Goal: Transaction & Acquisition: Obtain resource

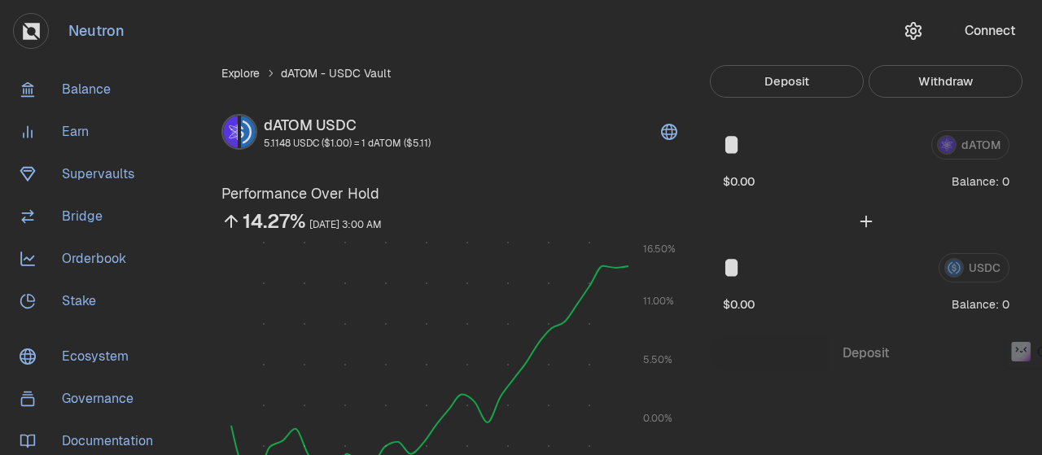
click at [982, 31] on button "Connect" at bounding box center [990, 31] width 78 height 36
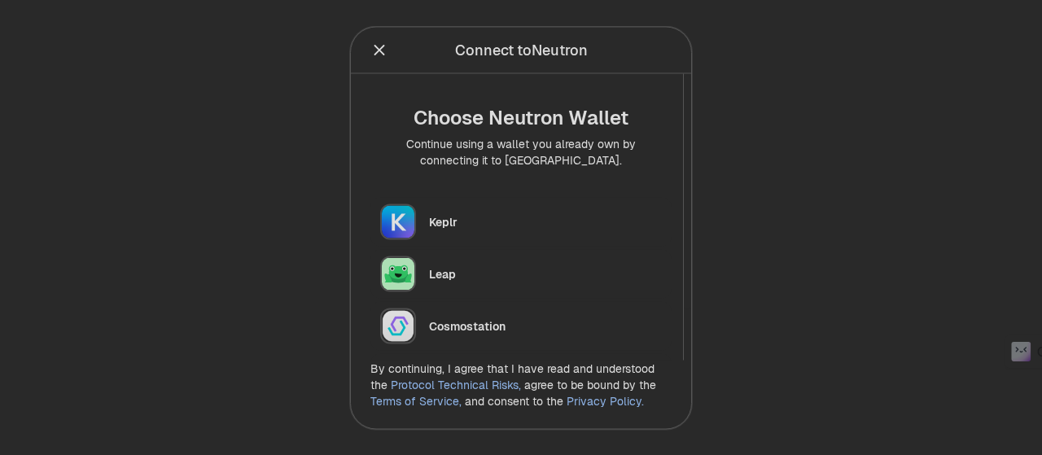
click at [478, 214] on div "Keplr" at bounding box center [545, 221] width 233 height 16
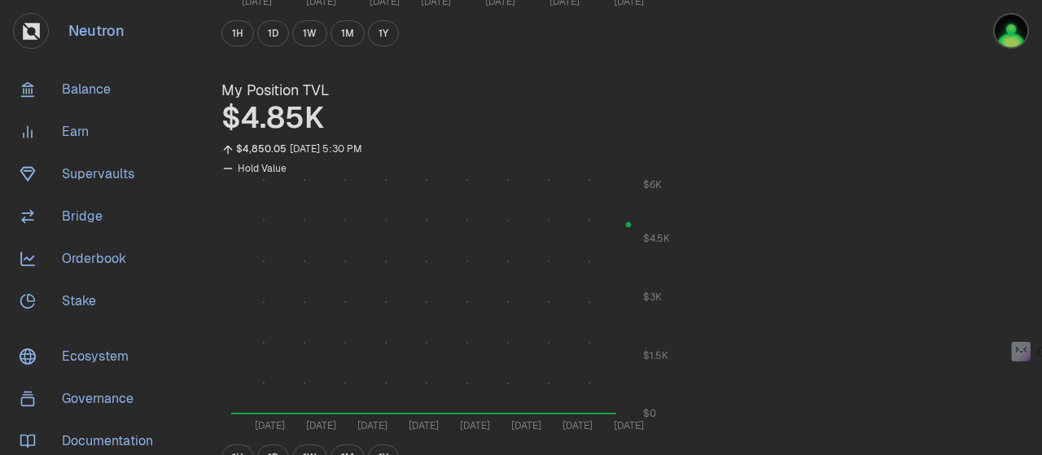
scroll to position [489, 0]
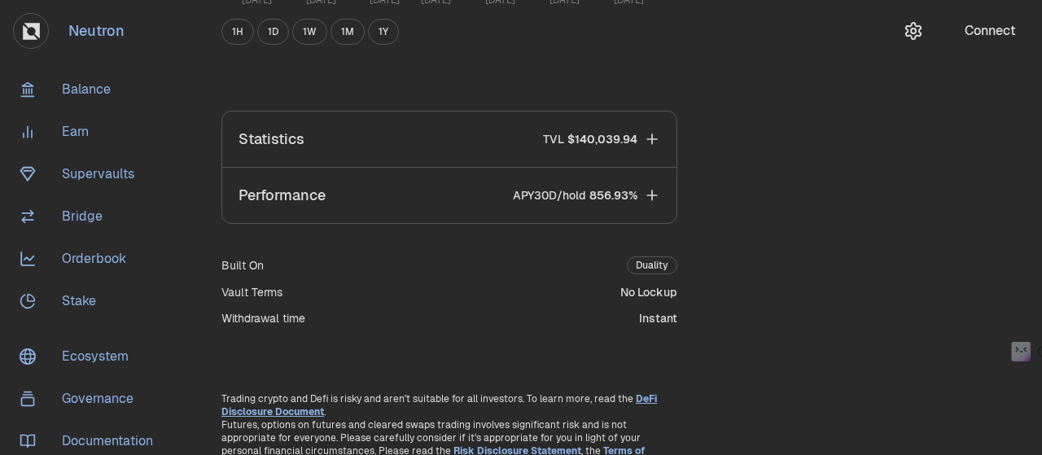
drag, startPoint x: 971, startPoint y: 116, endPoint x: 942, endPoint y: 134, distance: 33.7
click at [971, 116] on div "Explore dATOM - USDC Vault dATOM USDC 5.3051 USDC ($1.00) = 1 dATOM ($5.30) Per…" at bounding box center [612, 24] width 821 height 894
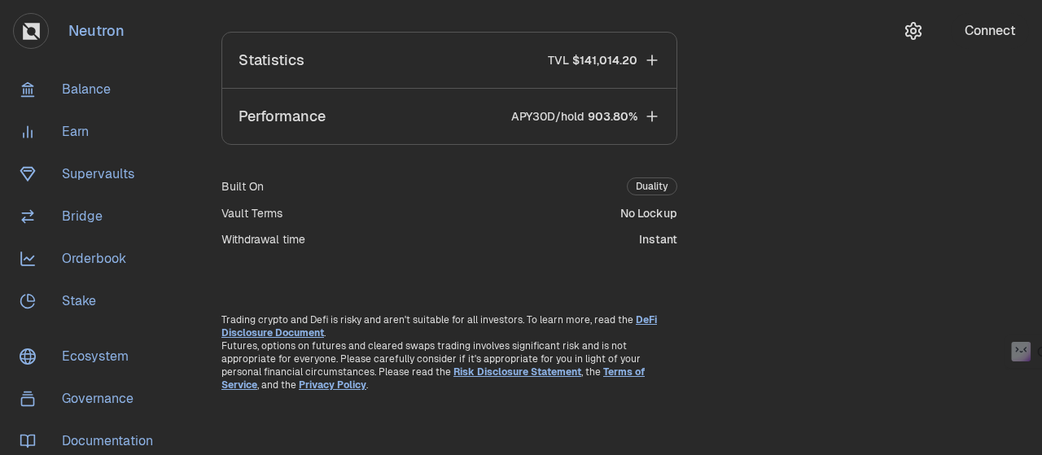
scroll to position [323, 0]
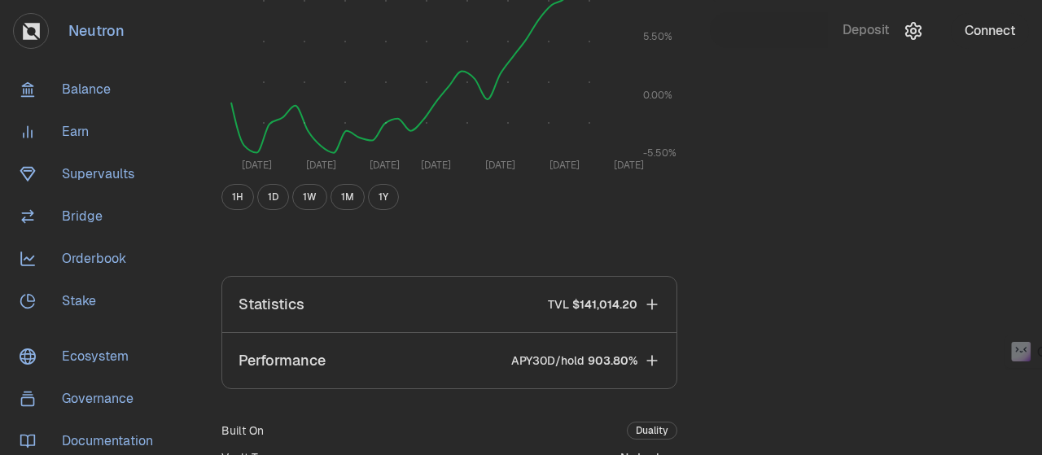
click at [989, 28] on button "Connect" at bounding box center [990, 31] width 78 height 36
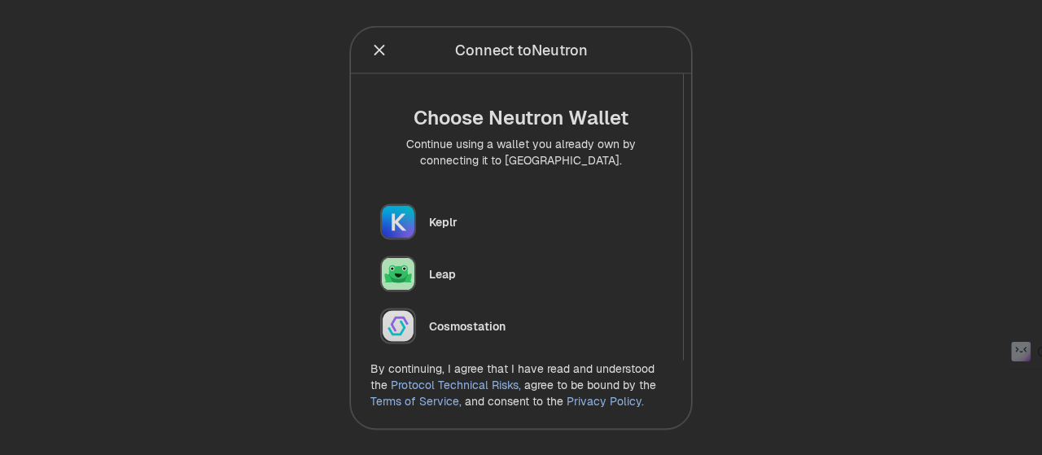
click at [405, 213] on img "button" at bounding box center [398, 222] width 36 height 36
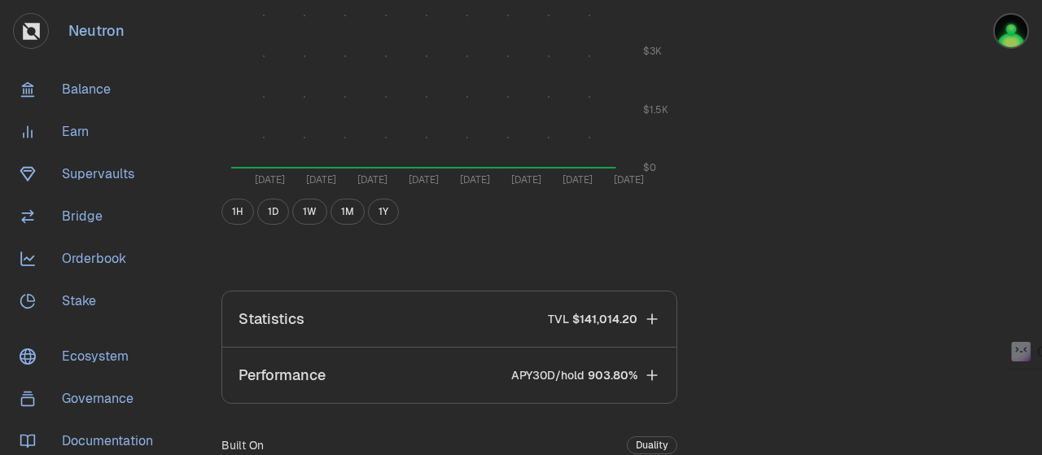
scroll to position [977, 0]
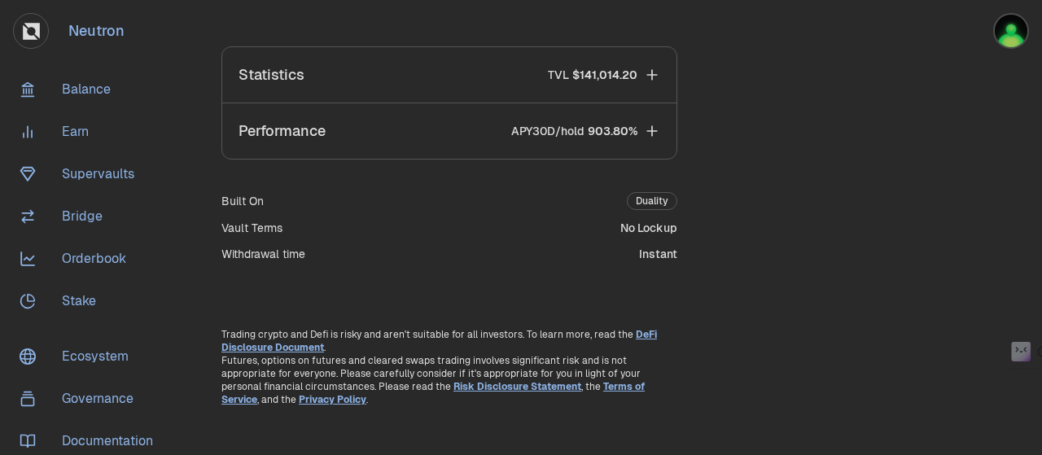
click at [650, 129] on icon "button" at bounding box center [652, 130] width 11 height 11
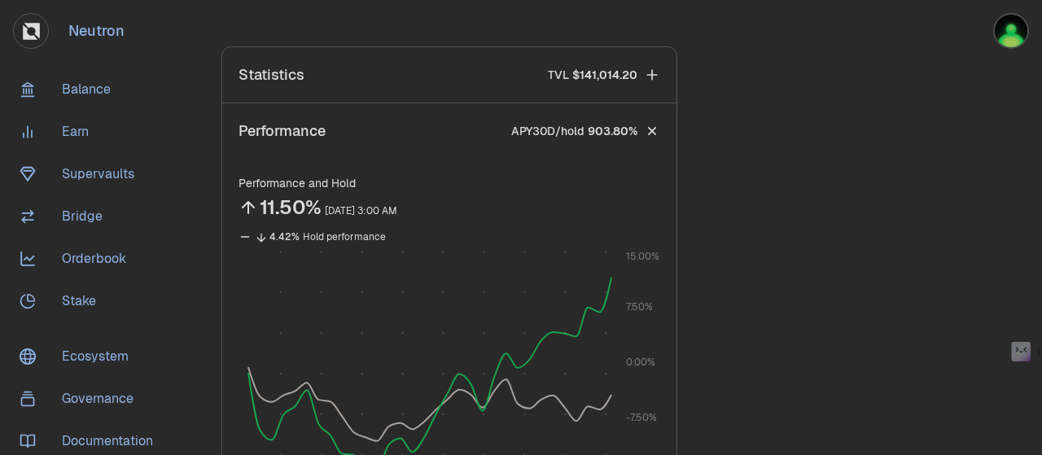
scroll to position [1221, 0]
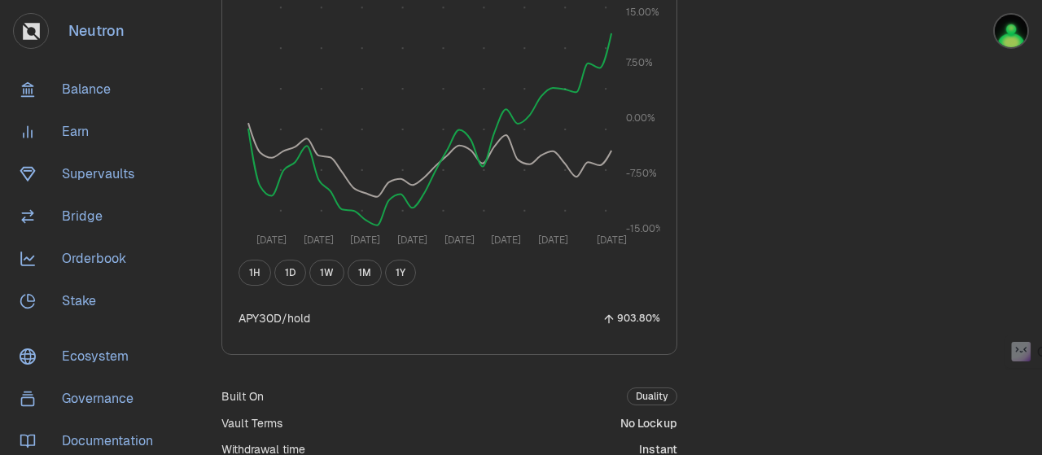
click at [329, 275] on button "1W" at bounding box center [326, 273] width 35 height 26
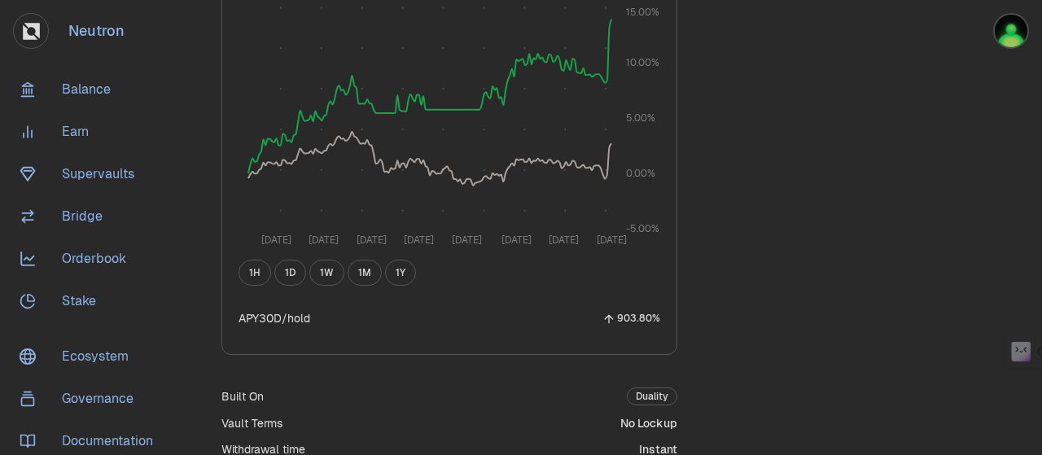
scroll to position [977, 0]
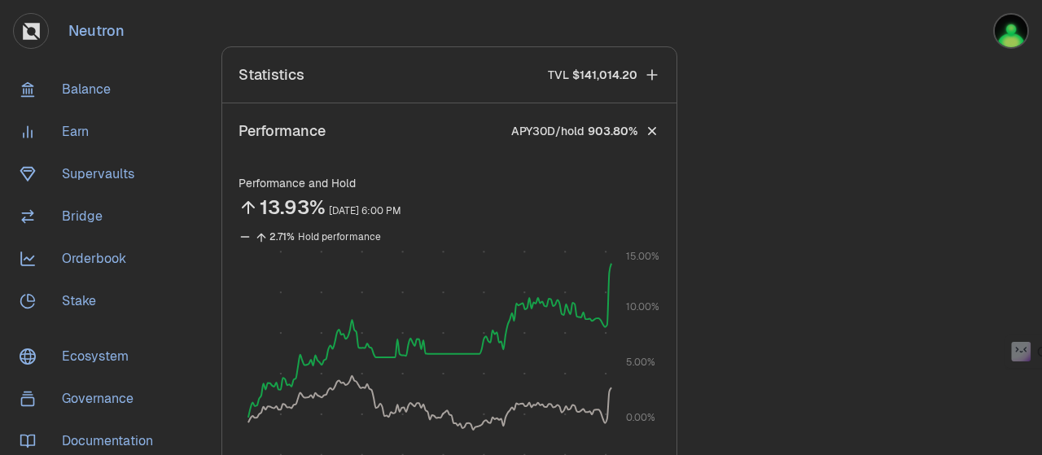
click at [655, 74] on icon "button" at bounding box center [652, 74] width 11 height 11
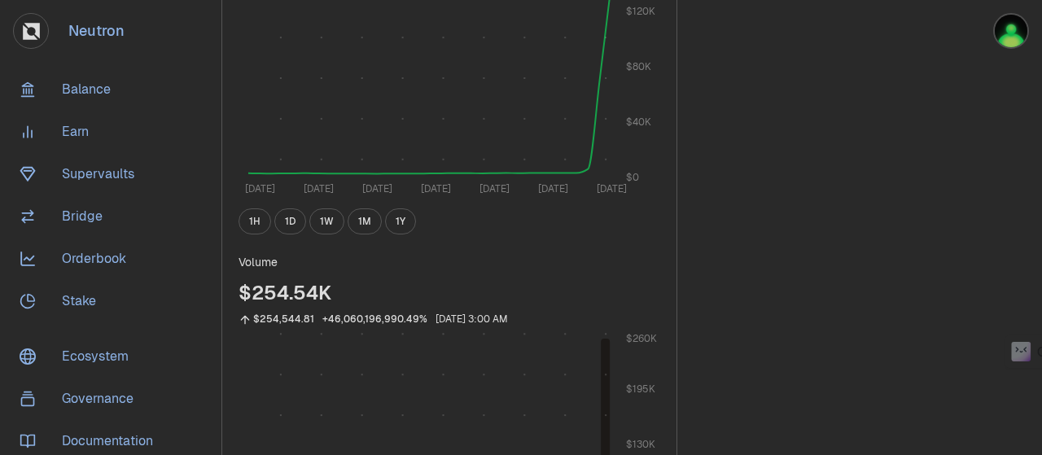
scroll to position [1221, 0]
click at [323, 214] on button "1W" at bounding box center [326, 220] width 35 height 26
click at [283, 219] on button "1D" at bounding box center [290, 220] width 32 height 26
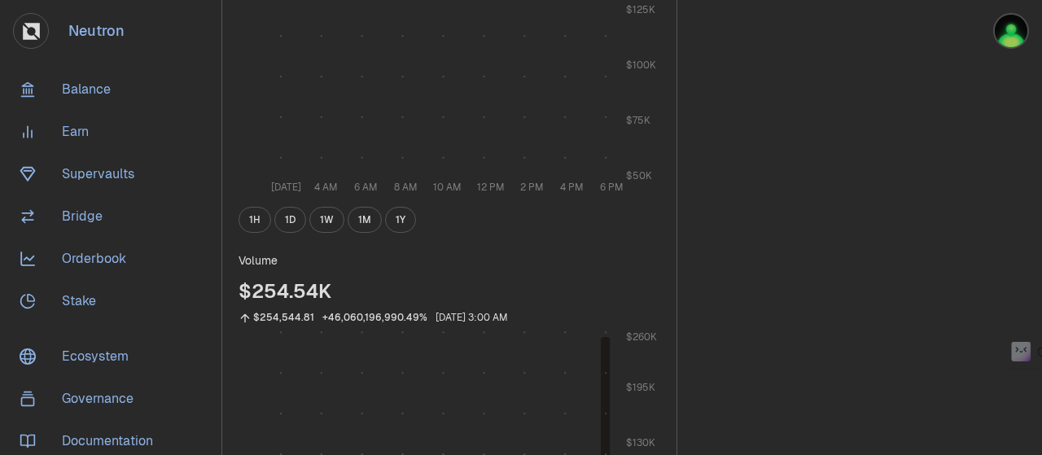
scroll to position [977, 0]
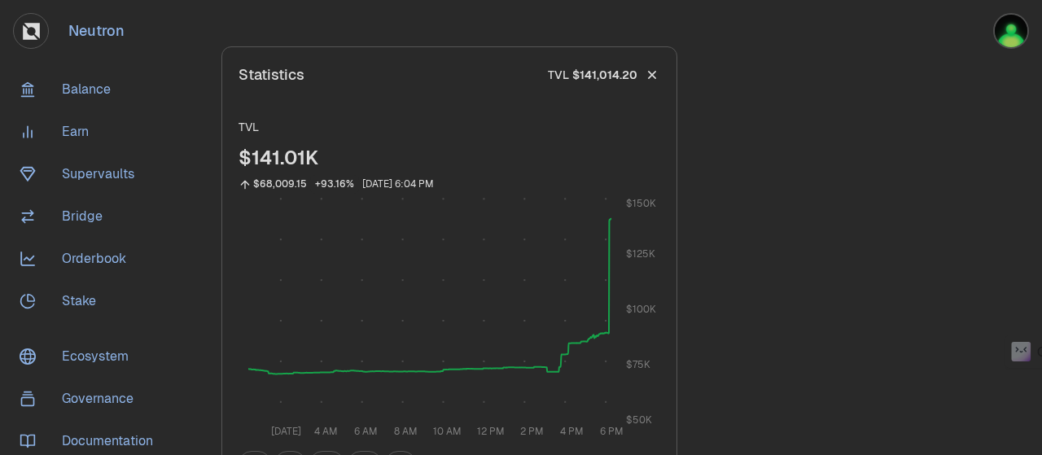
click at [656, 73] on icon "button" at bounding box center [652, 75] width 23 height 23
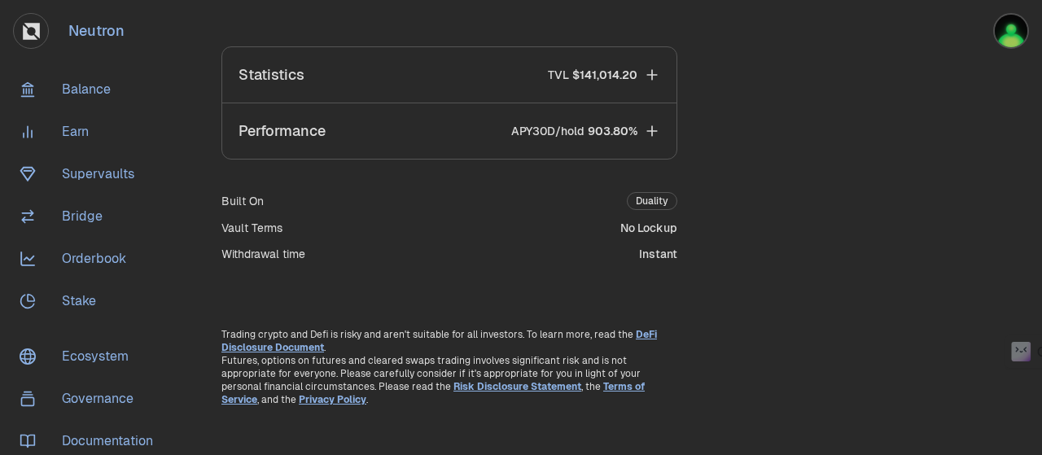
click at [650, 134] on icon "button" at bounding box center [652, 131] width 16 height 16
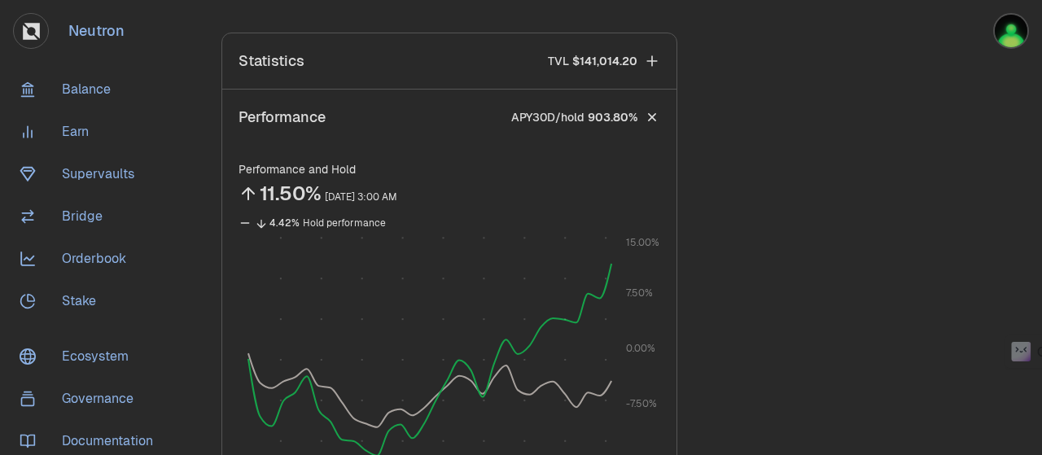
scroll to position [1221, 0]
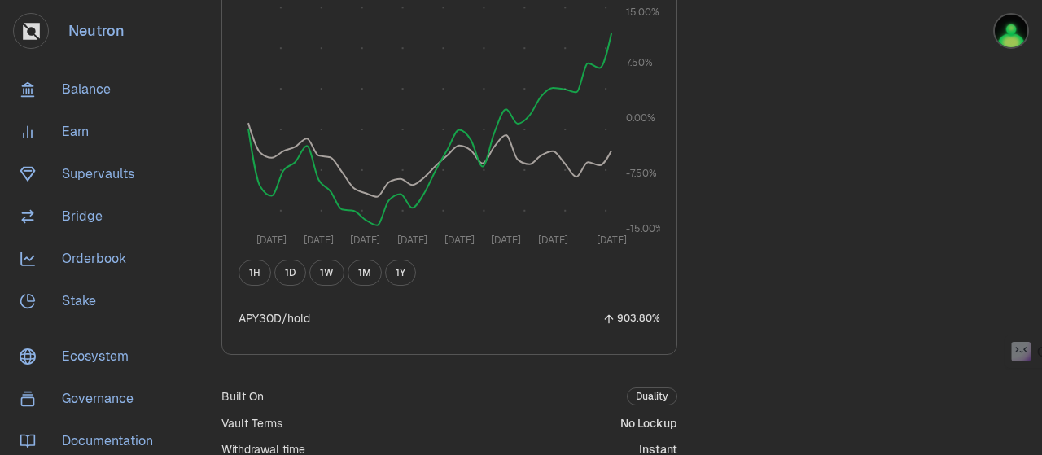
click at [287, 270] on button "1D" at bounding box center [290, 273] width 32 height 26
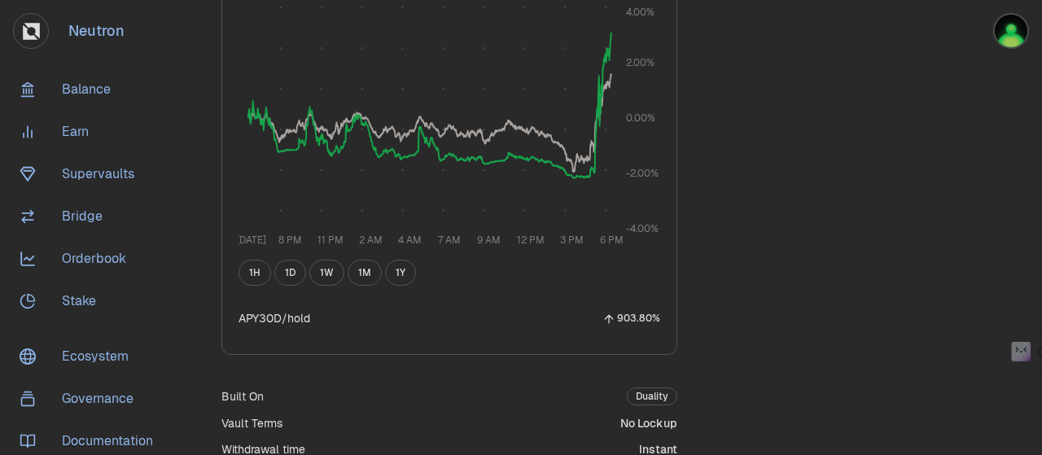
click at [326, 270] on button "1W" at bounding box center [326, 273] width 35 height 26
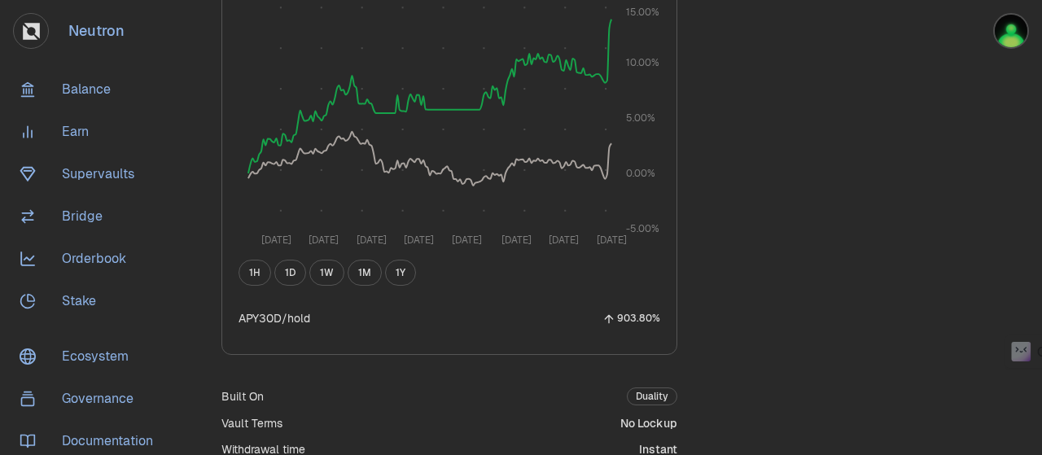
click at [360, 271] on button "1M" at bounding box center [365, 273] width 34 height 26
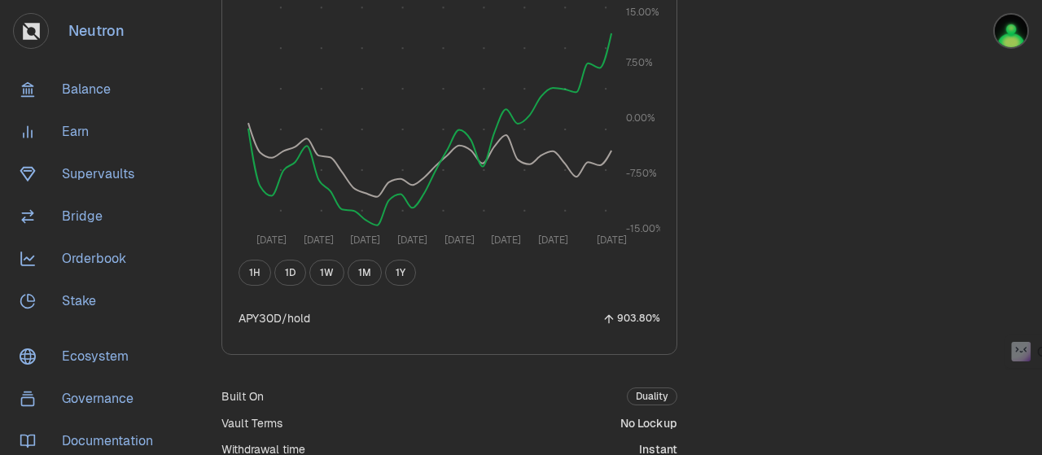
click at [392, 275] on button "1Y" at bounding box center [400, 273] width 31 height 26
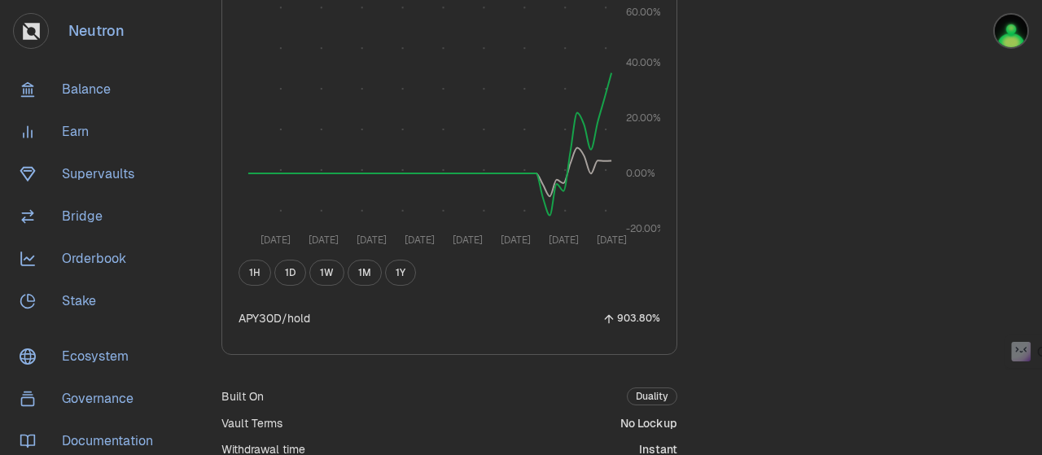
click at [245, 271] on button "1H" at bounding box center [255, 273] width 33 height 26
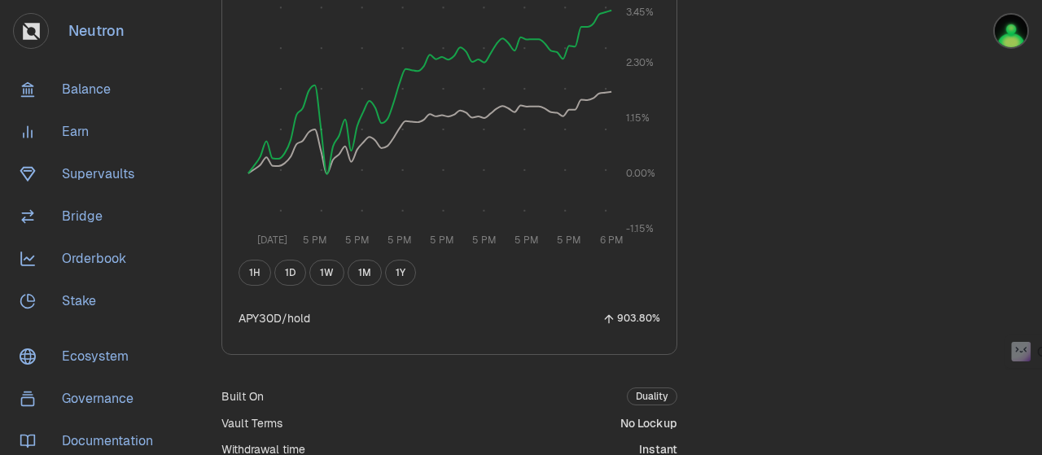
click at [320, 270] on button "1W" at bounding box center [326, 273] width 35 height 26
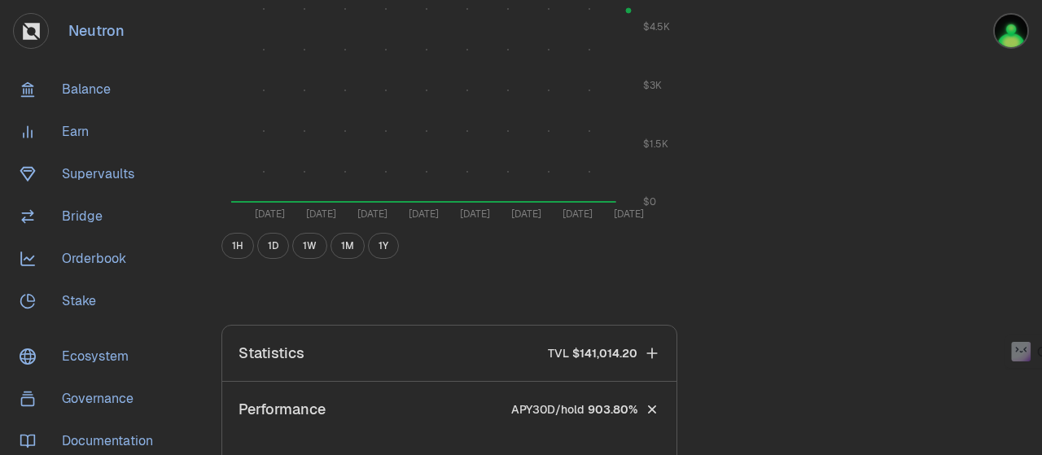
scroll to position [454, 0]
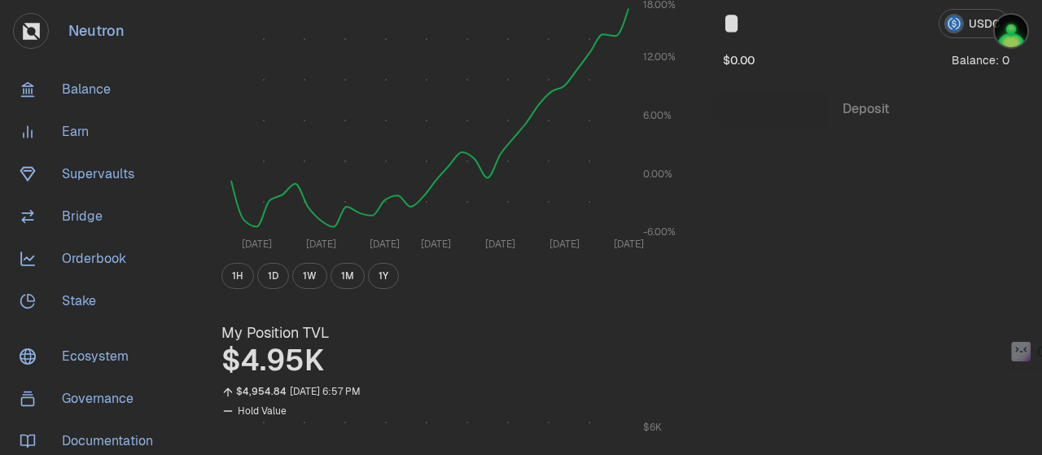
scroll to position [489, 0]
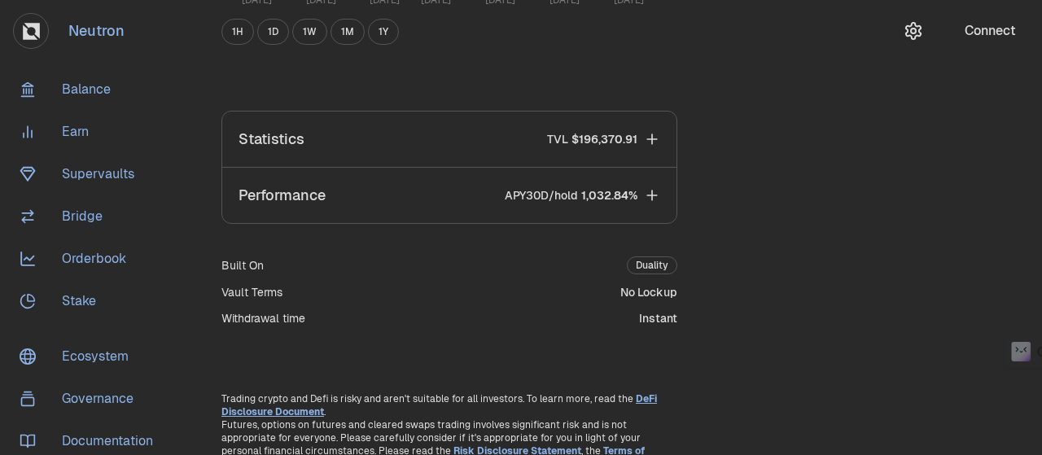
click at [980, 30] on button "Connect" at bounding box center [990, 31] width 78 height 36
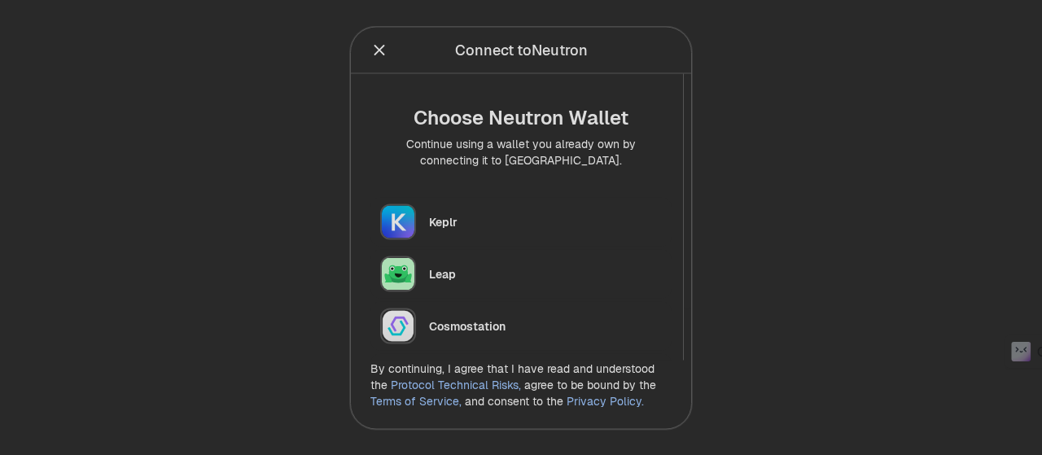
click at [457, 217] on div "Keplr" at bounding box center [545, 221] width 233 height 16
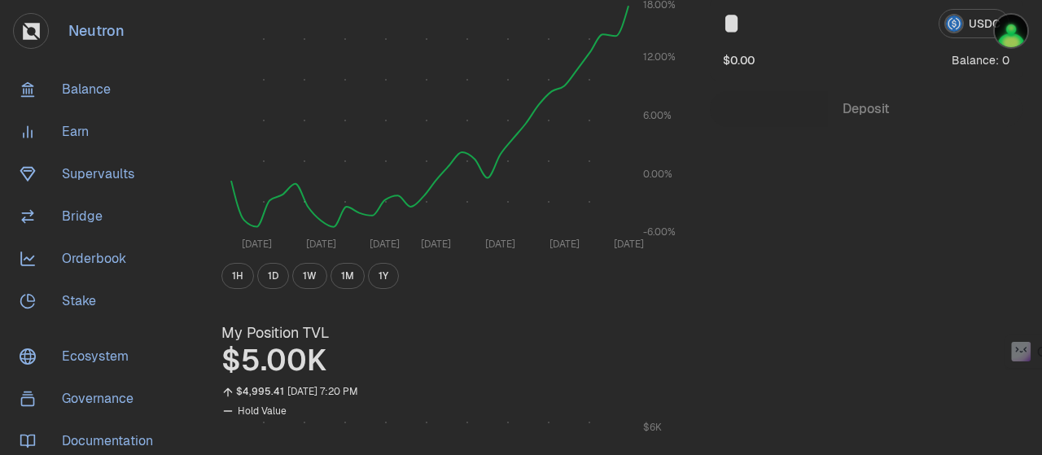
scroll to position [0, 0]
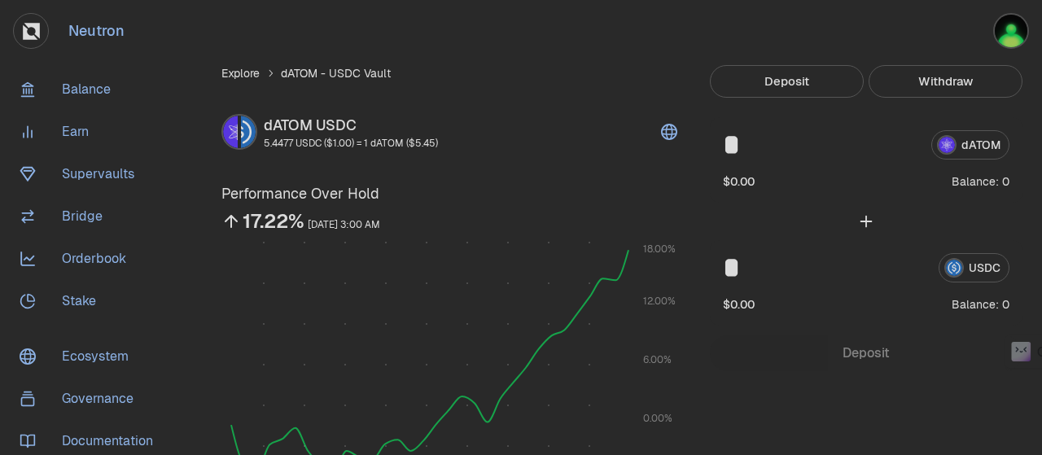
click at [938, 79] on button "Withdraw" at bounding box center [946, 81] width 154 height 33
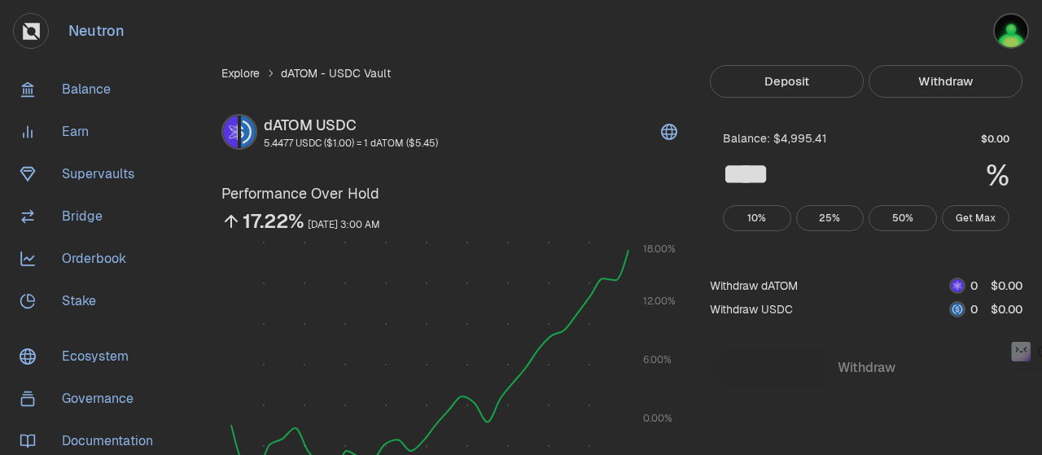
click at [958, 218] on button "Get Max" at bounding box center [976, 218] width 68 height 26
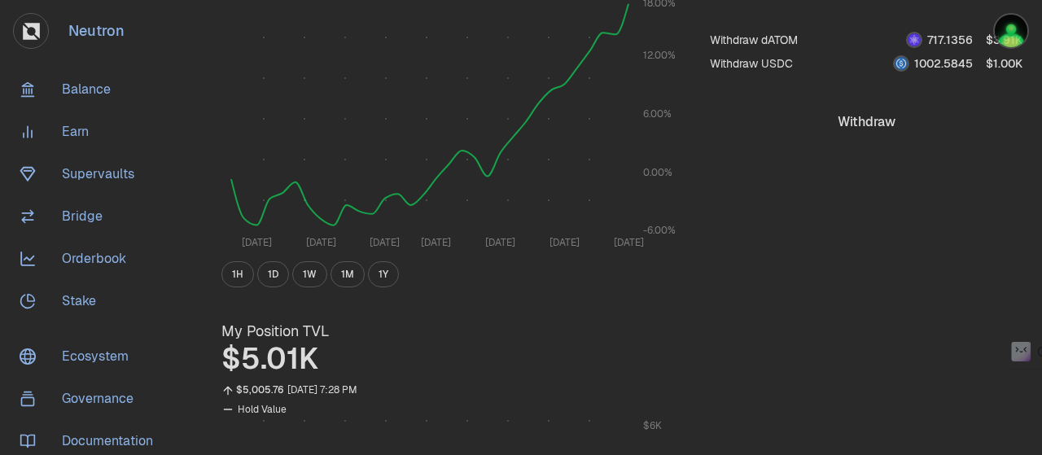
scroll to position [244, 0]
click at [274, 275] on button "1D" at bounding box center [273, 276] width 32 height 26
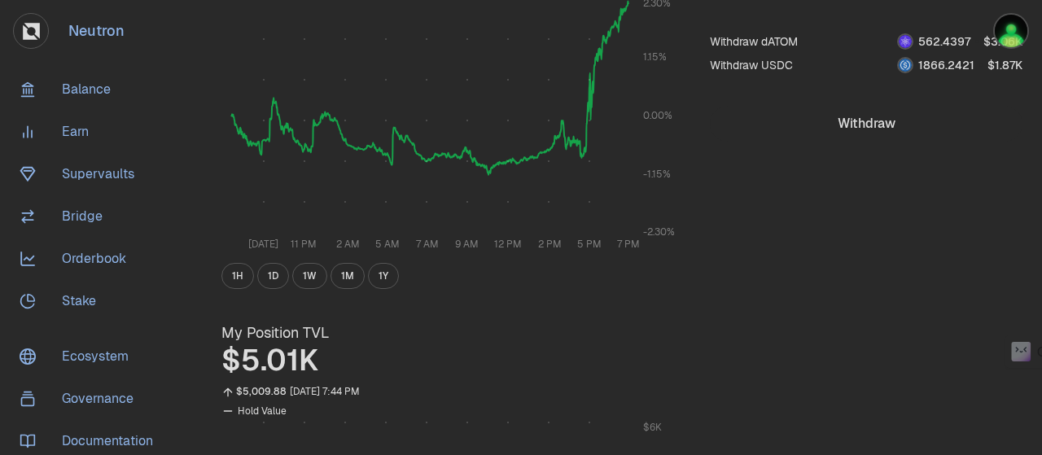
scroll to position [0, 0]
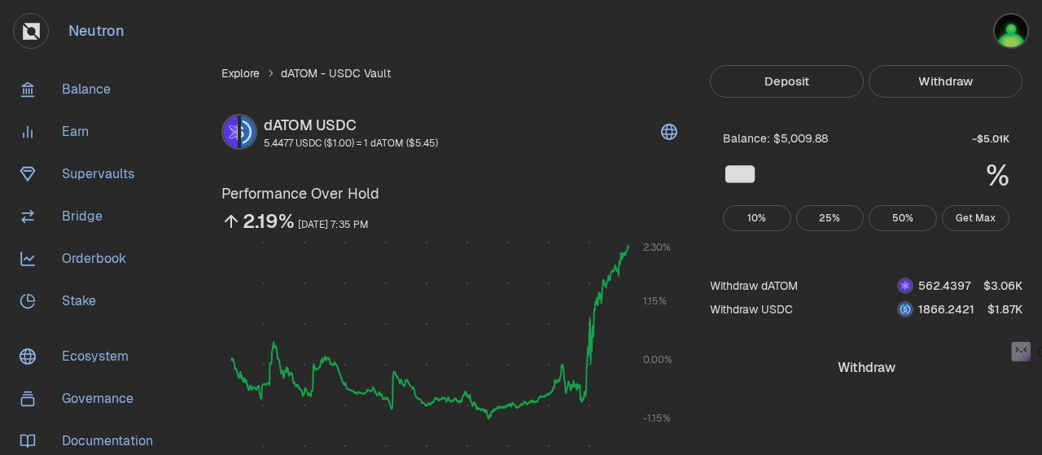
click at [912, 213] on button "50%" at bounding box center [903, 218] width 68 height 26
click at [962, 213] on button "Get Max" at bounding box center [976, 218] width 68 height 26
type input "***"
click at [925, 286] on span "5" at bounding box center [921, 285] width 7 height 15
click at [975, 289] on span "0 1 2 3 4 5 6 7 8 9 0 1 2 3 4 5 6 7 8 9 0 1 2 3 4 5 6 7 8 9 . 0 1 2 3 4 5 6 7 8…" at bounding box center [945, 285] width 64 height 17
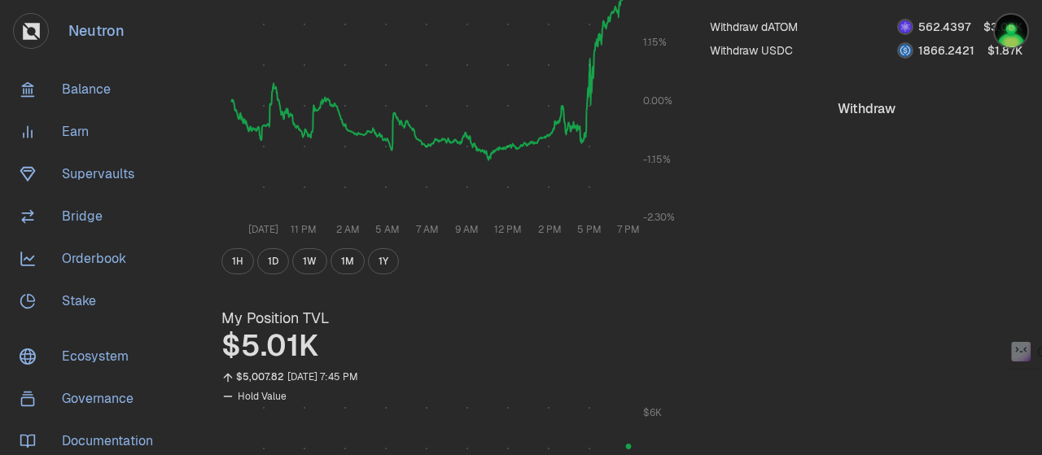
scroll to position [15, 0]
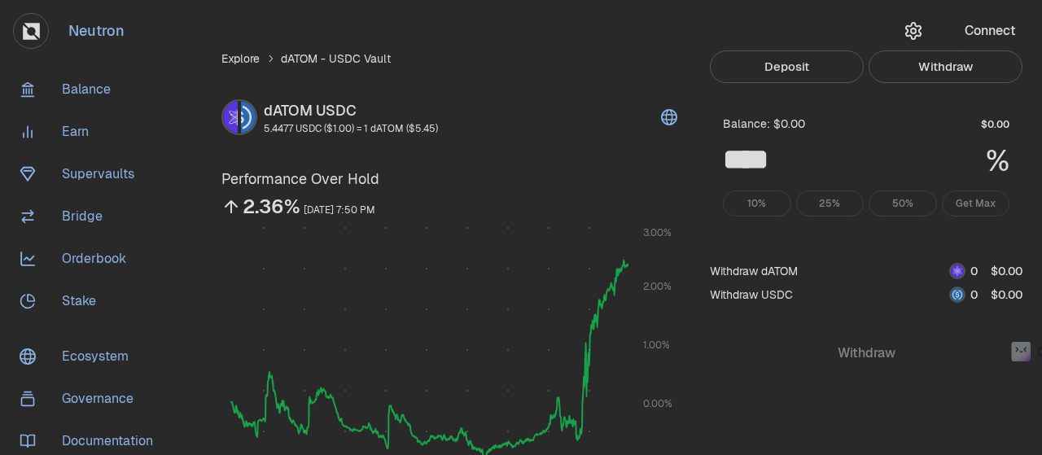
click at [1000, 27] on button "Connect" at bounding box center [990, 31] width 78 height 36
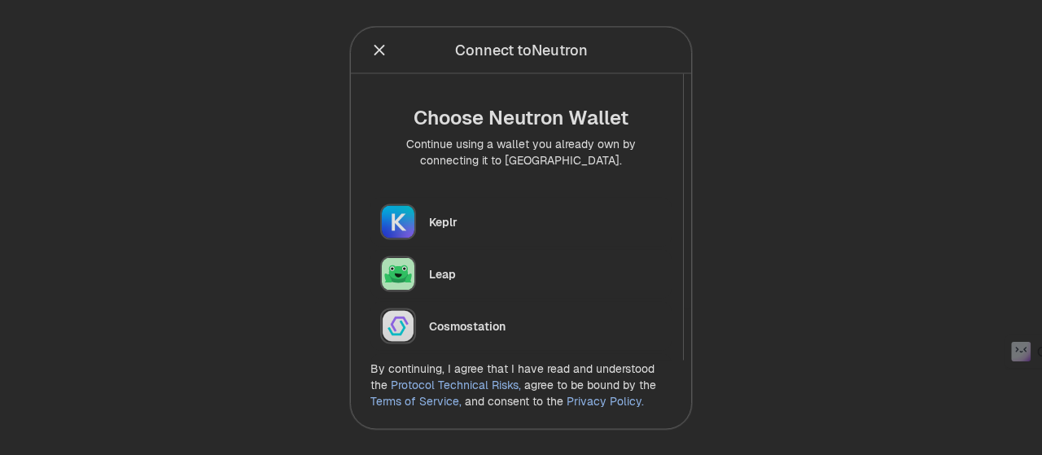
click at [463, 217] on div "Keplr" at bounding box center [545, 221] width 233 height 16
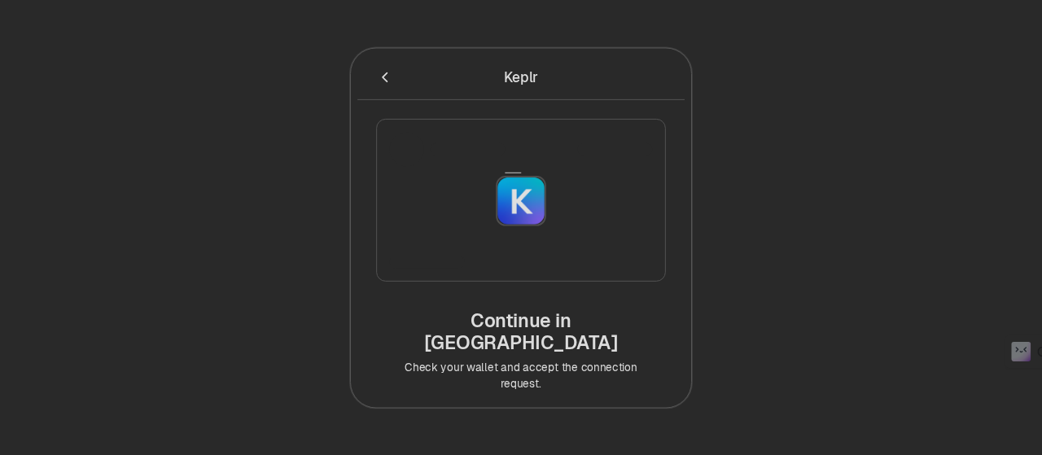
type input "***"
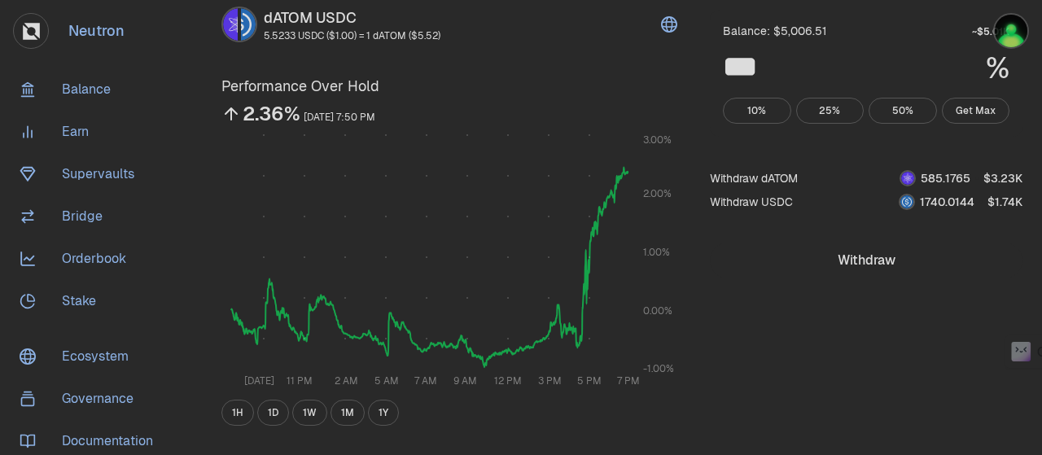
scroll to position [0, 0]
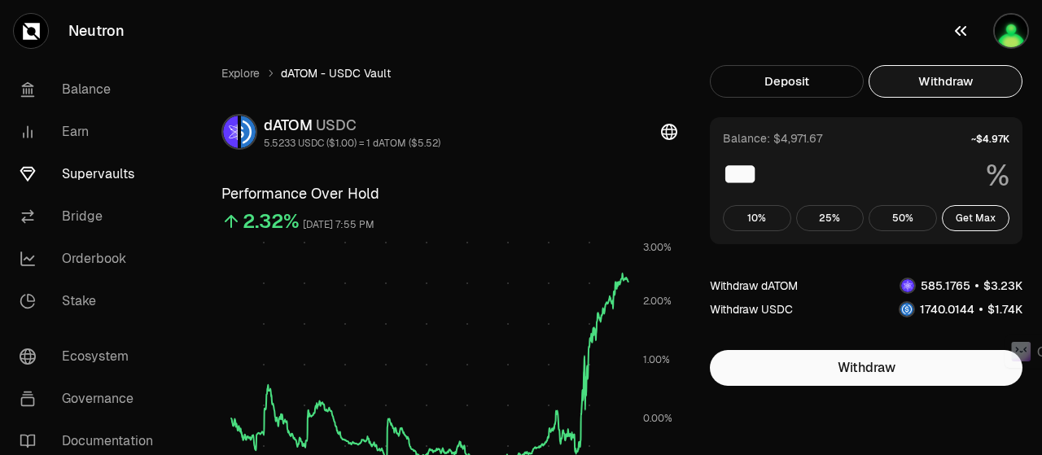
click at [1010, 28] on img "button" at bounding box center [1011, 31] width 36 height 36
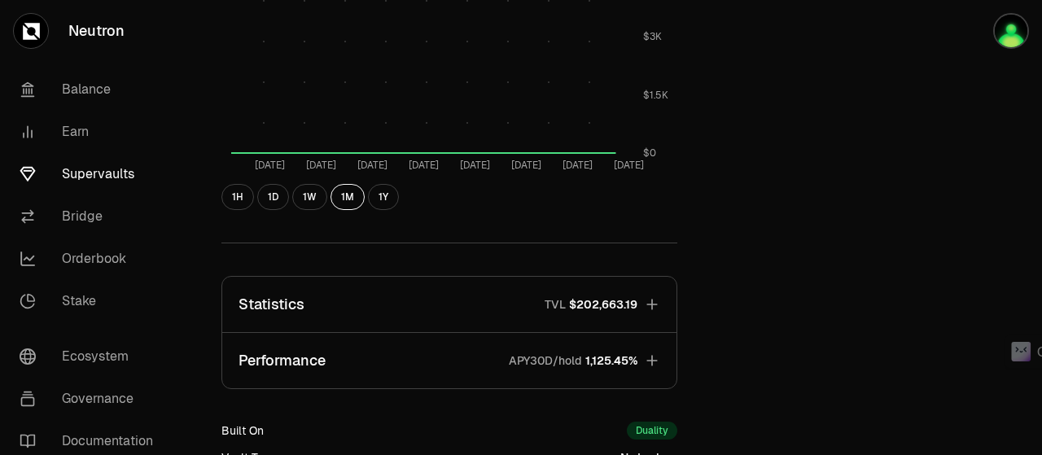
scroll to position [503, 0]
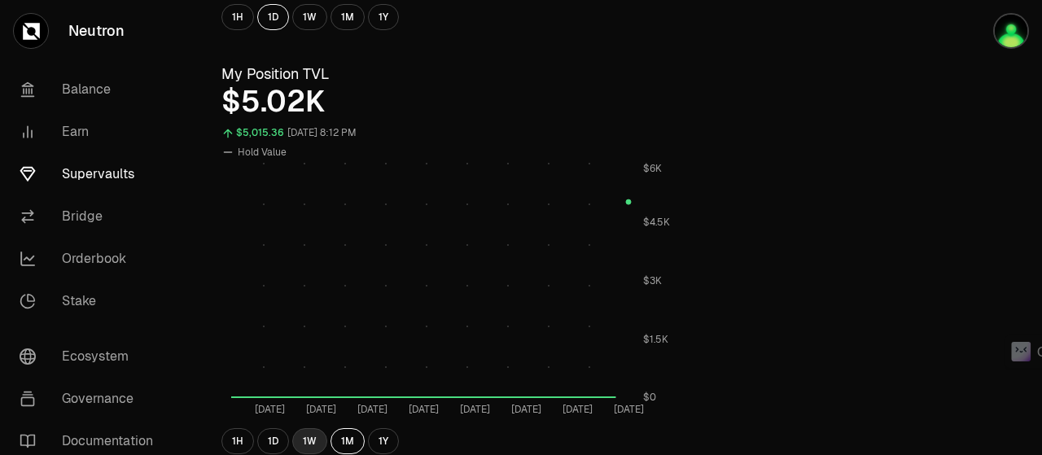
click at [305, 440] on button "1W" at bounding box center [309, 441] width 35 height 26
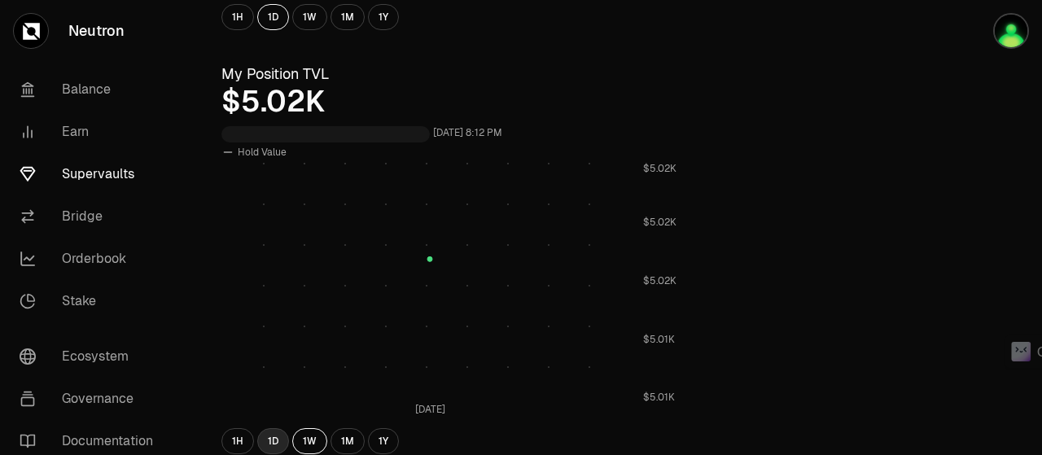
click at [271, 442] on button "1D" at bounding box center [273, 441] width 32 height 26
click at [237, 432] on button "1H" at bounding box center [237, 441] width 33 height 26
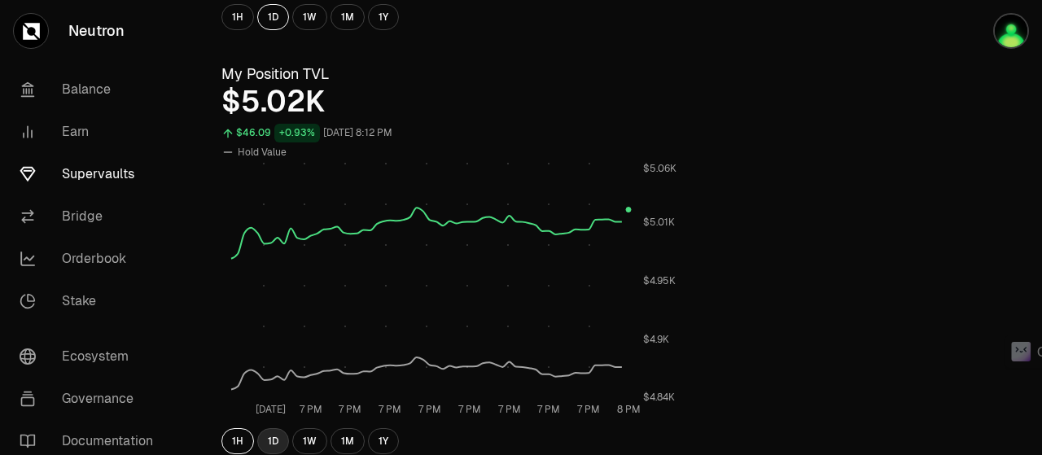
click at [269, 436] on button "1D" at bounding box center [273, 441] width 32 height 26
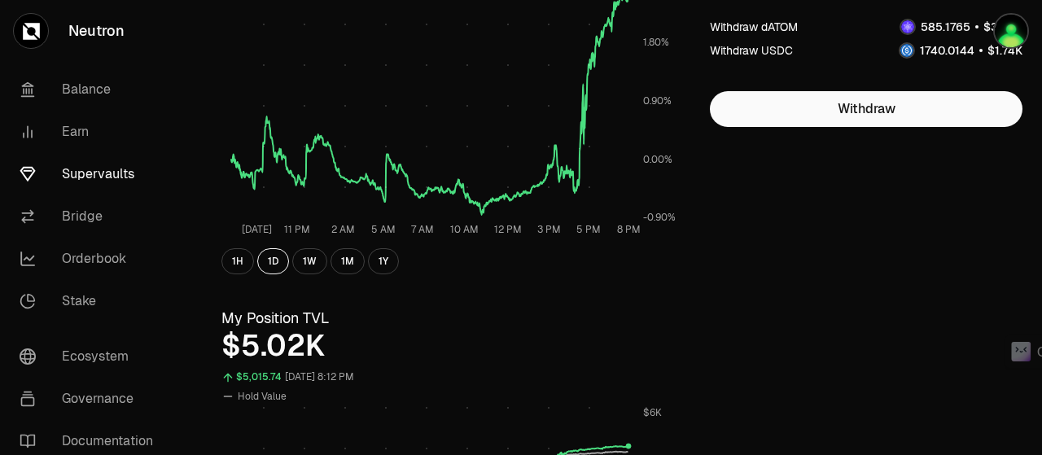
scroll to position [15, 0]
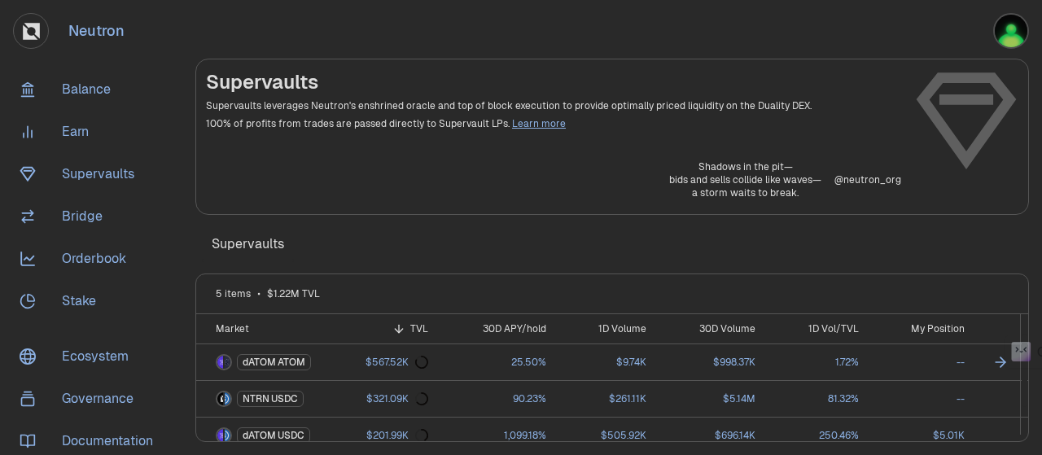
scroll to position [82, 0]
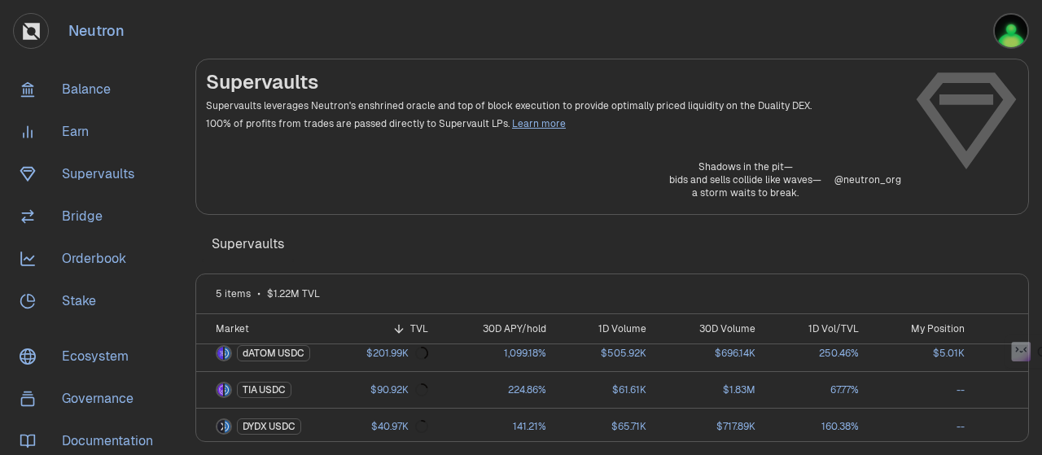
click at [70, 129] on link "Earn" at bounding box center [91, 132] width 169 height 42
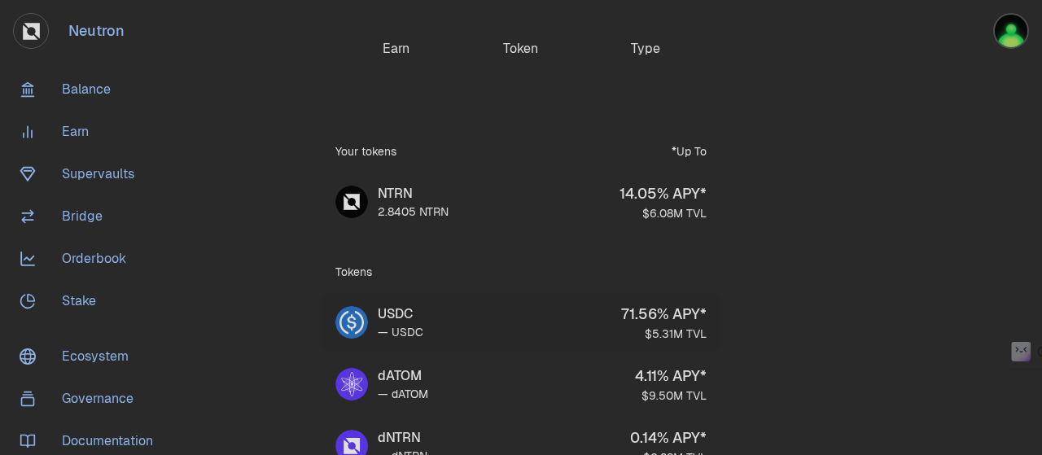
click at [677, 308] on div "71.56 % APY*" at bounding box center [663, 314] width 85 height 23
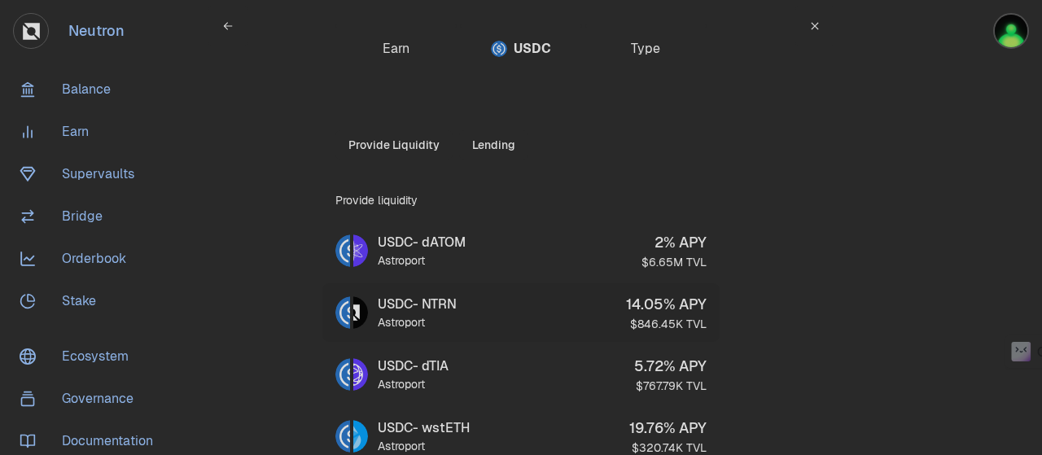
click at [457, 307] on div "USDC - NTRN" at bounding box center [417, 305] width 79 height 20
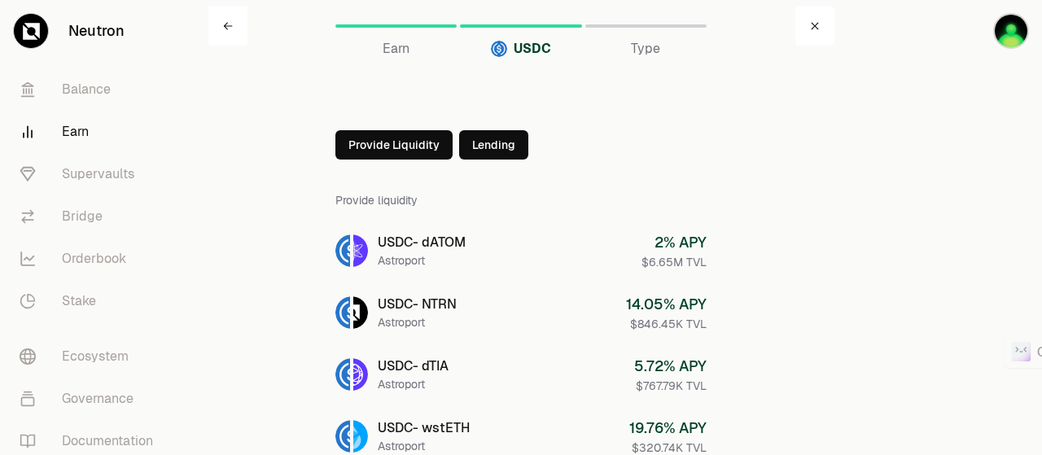
click at [510, 147] on button "Lending" at bounding box center [493, 144] width 69 height 29
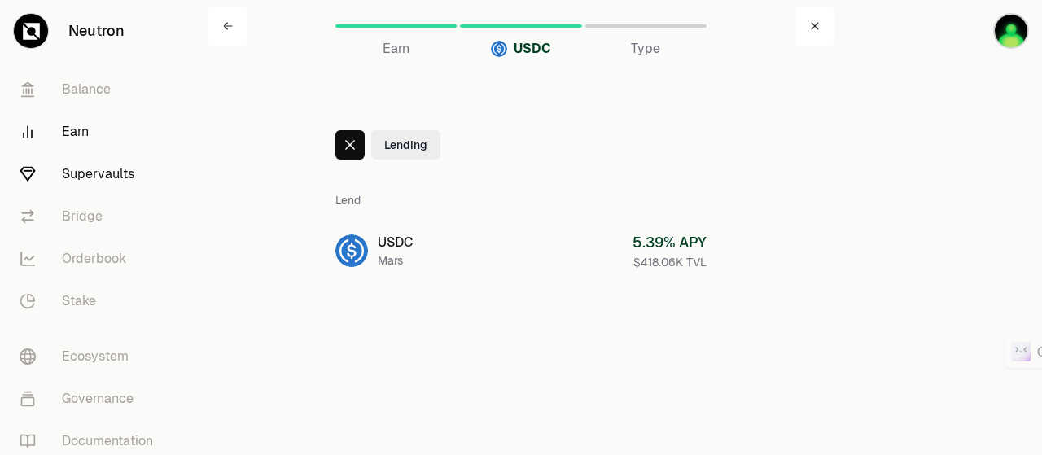
click at [99, 174] on link "Supervaults" at bounding box center [91, 174] width 169 height 42
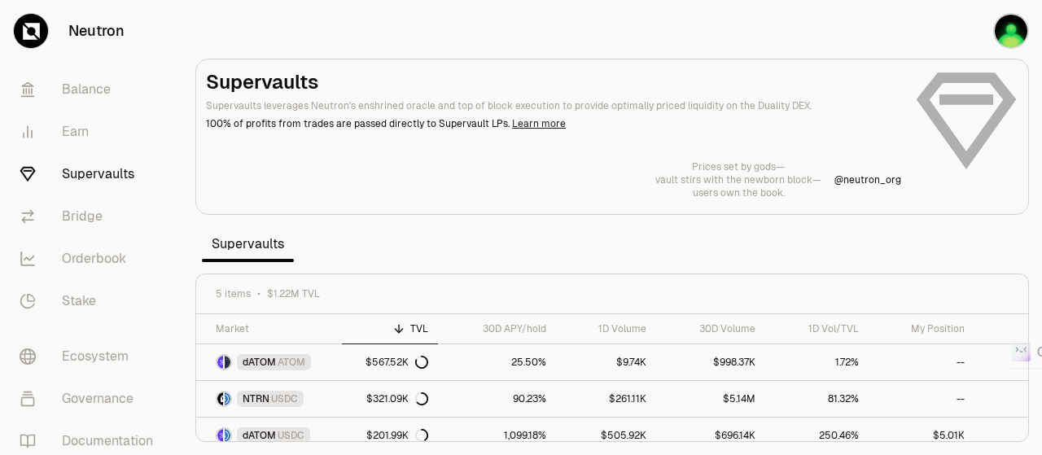
click at [529, 121] on link "Learn more" at bounding box center [539, 123] width 54 height 13
